Goal: Information Seeking & Learning: Learn about a topic

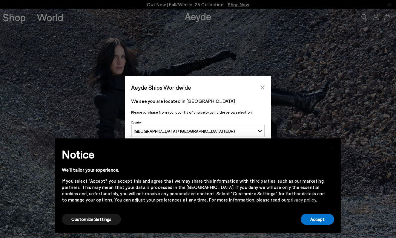
click at [263, 86] on icon "Close" at bounding box center [262, 87] width 5 height 5
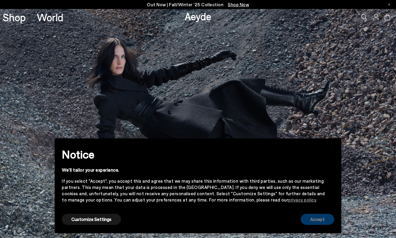
click at [317, 221] on button "Accept" at bounding box center [317, 219] width 33 height 11
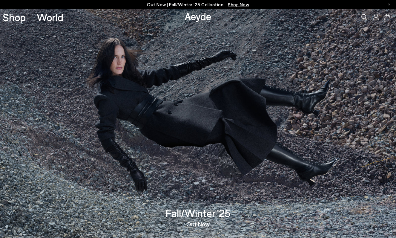
click at [197, 18] on link "Aeyde" at bounding box center [198, 16] width 27 height 13
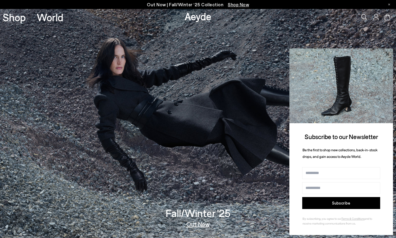
click at [388, 53] on icon at bounding box center [388, 54] width 8 height 8
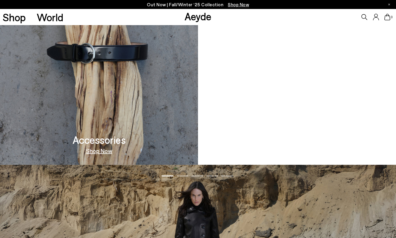
scroll to position [979, 0]
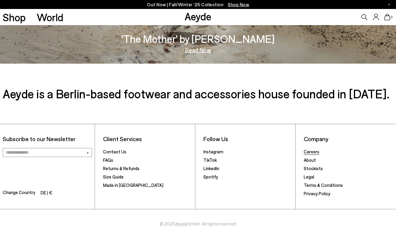
click at [313, 151] on link "Careers" at bounding box center [312, 151] width 16 height 5
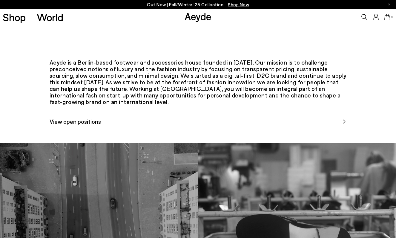
scroll to position [248, 0]
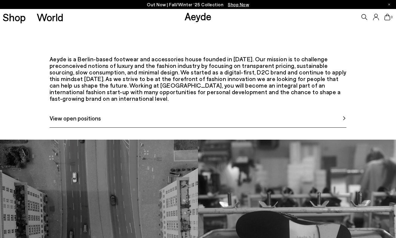
click at [280, 128] on link "View open positions" at bounding box center [198, 121] width 297 height 14
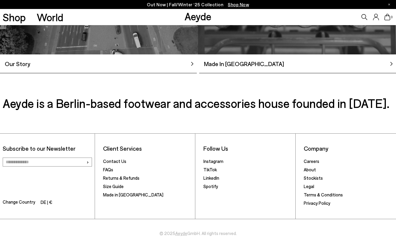
scroll to position [513, 0]
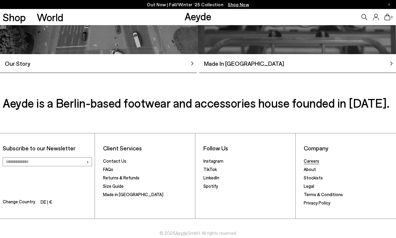
click at [316, 161] on link "Careers" at bounding box center [312, 160] width 16 height 5
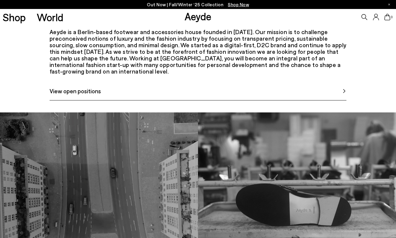
scroll to position [276, 0]
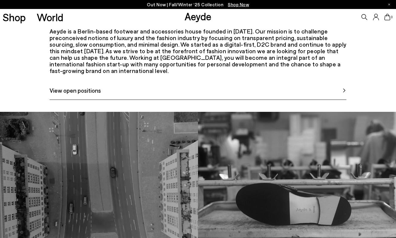
click at [197, 100] on link "View open positions" at bounding box center [198, 93] width 297 height 14
